Goal: Navigation & Orientation: Find specific page/section

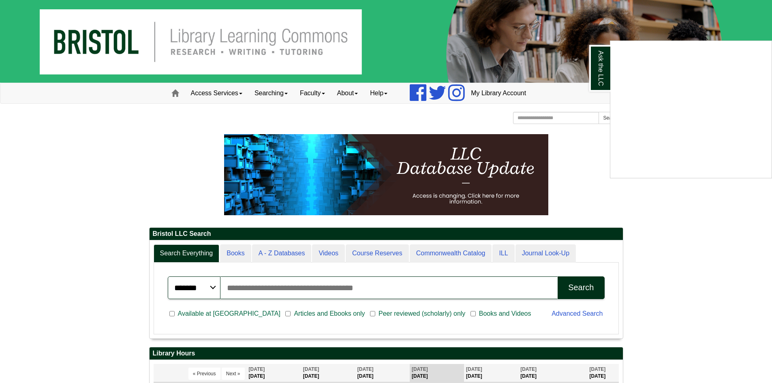
click at [189, 154] on div "Ask the LLC" at bounding box center [386, 191] width 772 height 383
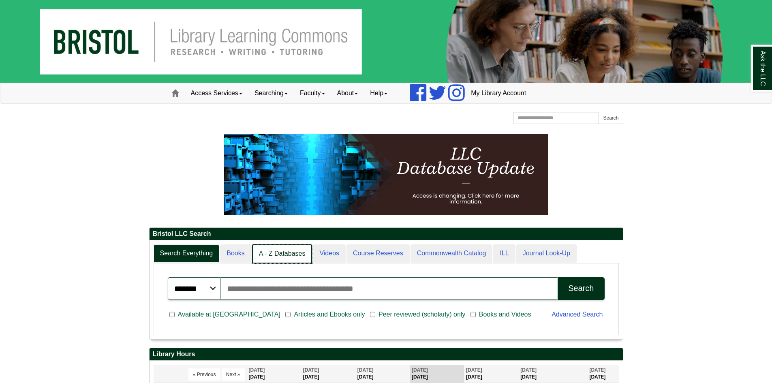
scroll to position [4, 4]
click at [285, 261] on link "A - Z Databases" at bounding box center [282, 253] width 60 height 19
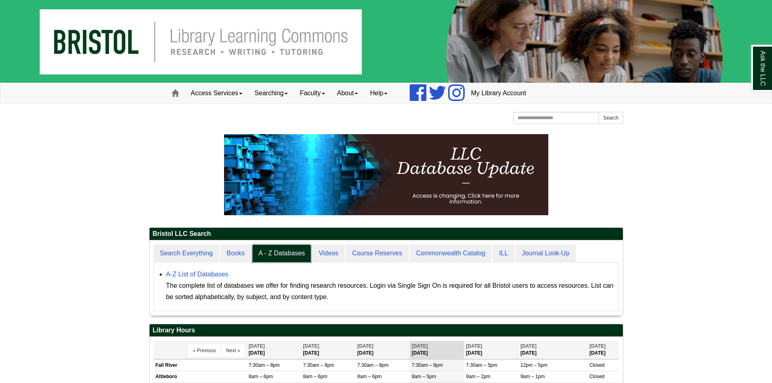
scroll to position [75, 473]
click at [219, 278] on div "A-Z List of Databases The complete list of databases we offer for finding resea…" at bounding box center [390, 286] width 448 height 34
click at [221, 272] on link "A-Z List of Databases" at bounding box center [197, 274] width 62 height 7
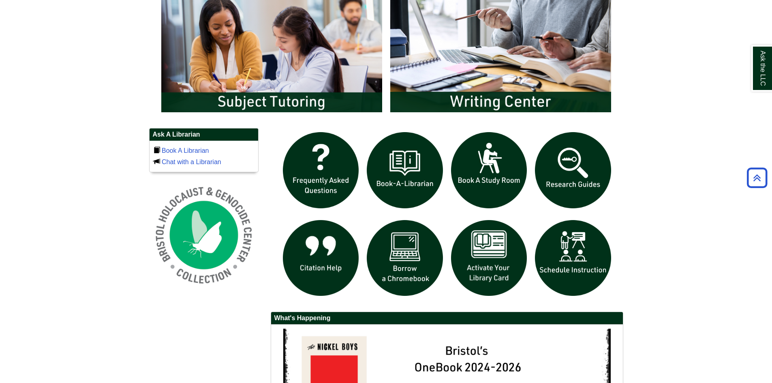
scroll to position [446, 0]
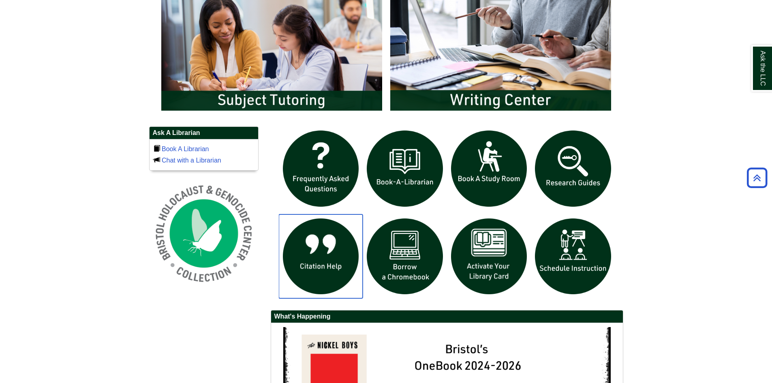
click at [321, 256] on img "slideshow" at bounding box center [321, 256] width 84 height 84
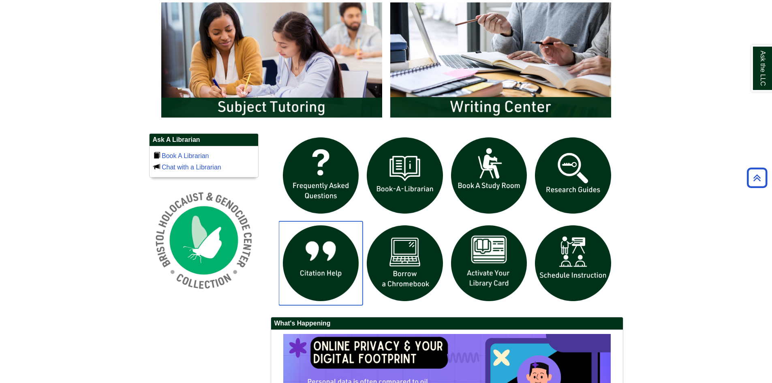
scroll to position [324, 0]
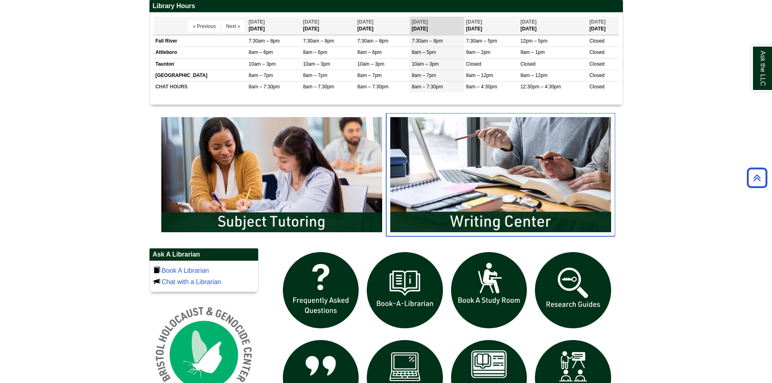
click at [503, 204] on img "slideshow" at bounding box center [500, 174] width 229 height 123
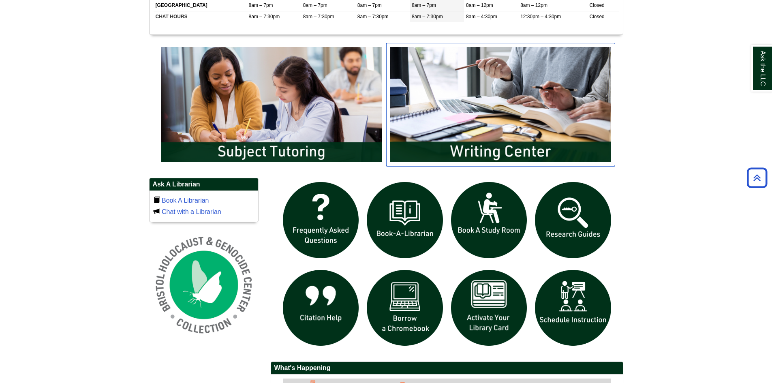
scroll to position [387, 0]
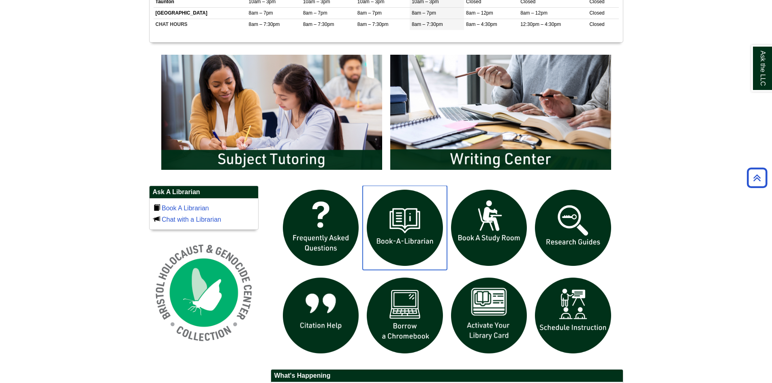
click at [418, 231] on img "slideshow" at bounding box center [405, 228] width 84 height 84
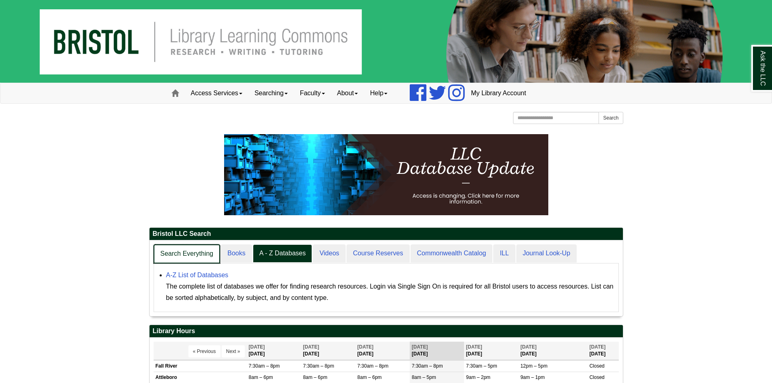
scroll to position [76, 473]
click at [193, 255] on link "Search Everything" at bounding box center [187, 253] width 67 height 19
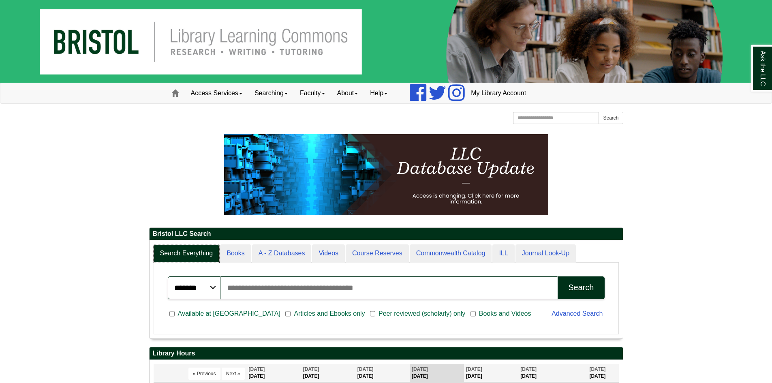
scroll to position [98, 473]
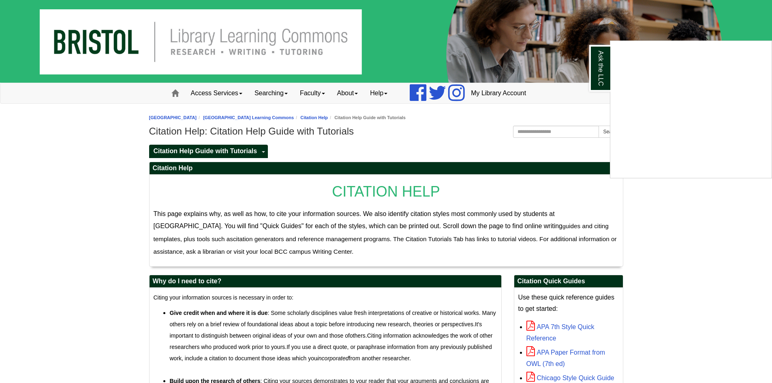
click at [689, 234] on div "Ask the LLC" at bounding box center [386, 191] width 772 height 383
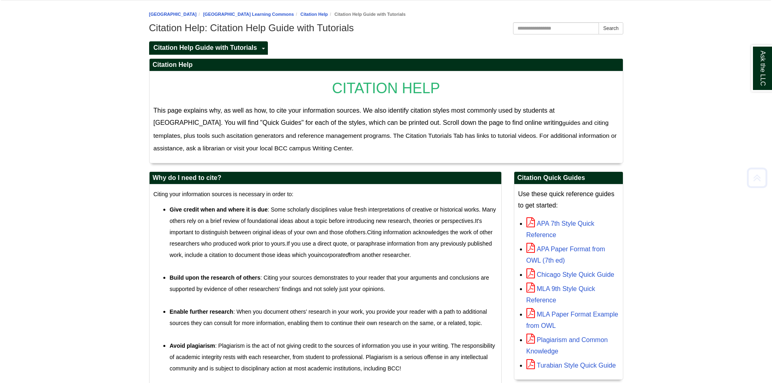
scroll to position [122, 0]
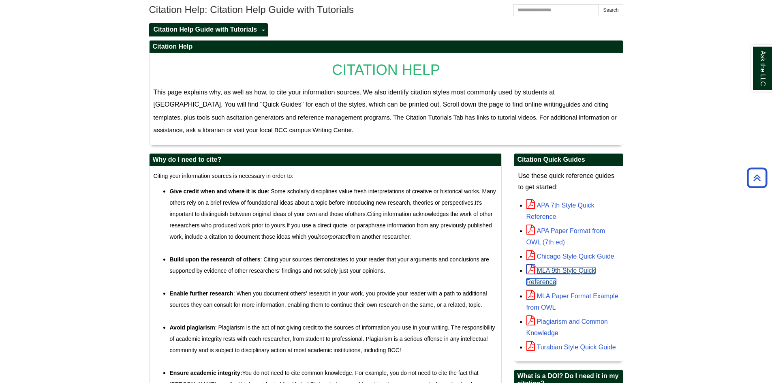
click at [556, 269] on link "MLA 9th Style Quick Reference" at bounding box center [561, 276] width 69 height 18
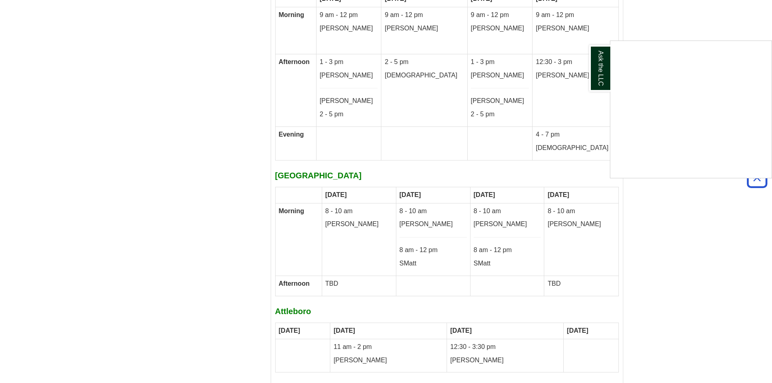
scroll to position [4380, 0]
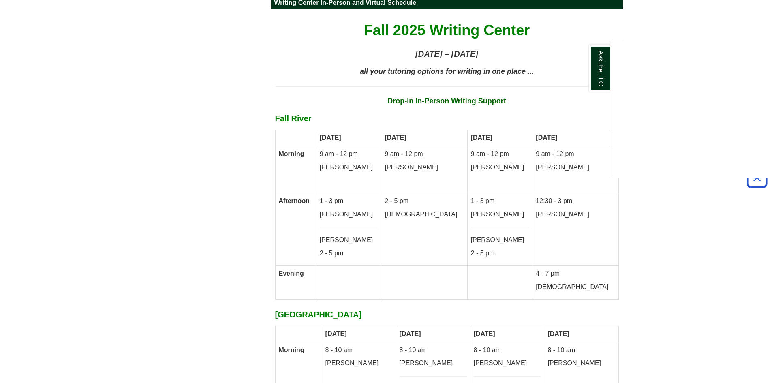
click at [728, 18] on div "Ask the LLC" at bounding box center [386, 191] width 772 height 383
